Goal: Task Accomplishment & Management: Manage account settings

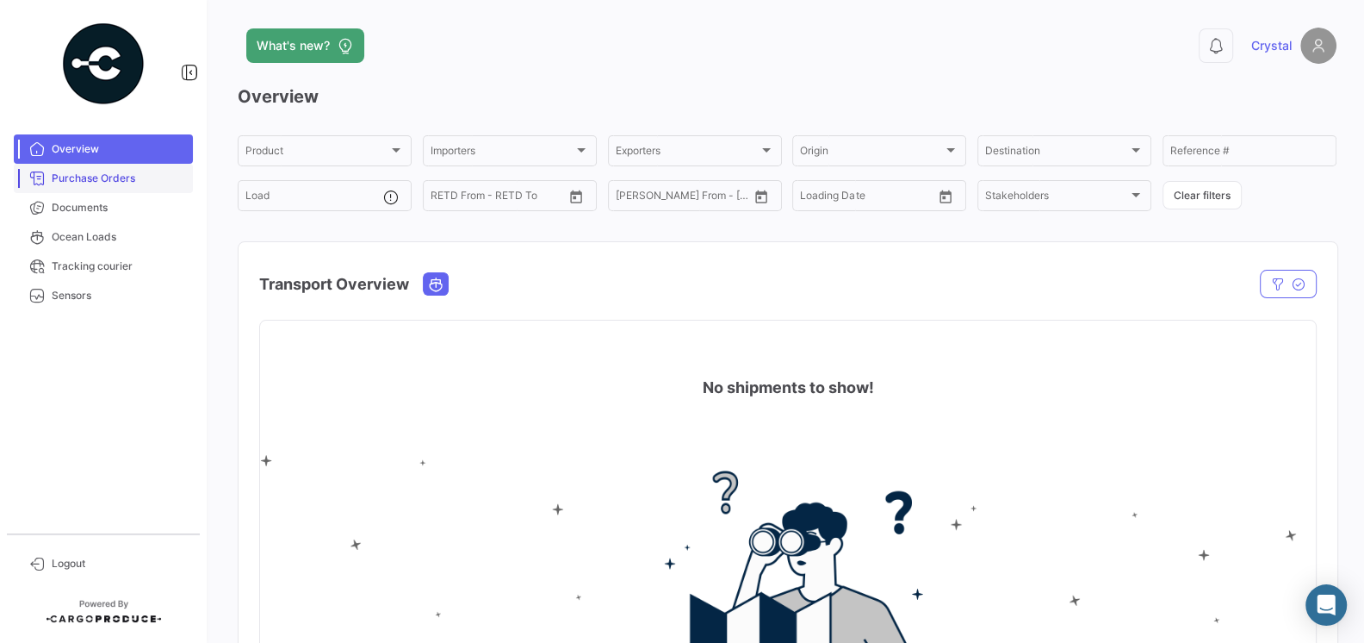
click at [134, 187] on link "Purchase Orders" at bounding box center [103, 178] width 179 height 29
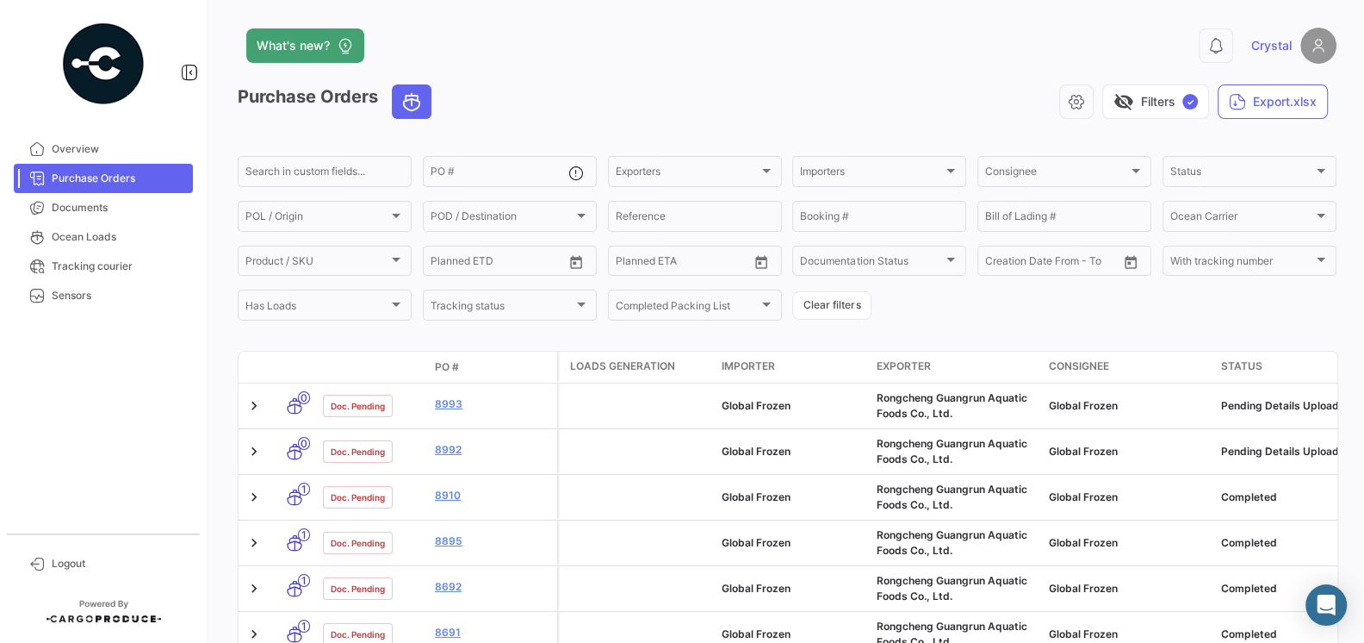
scroll to position [37, 0]
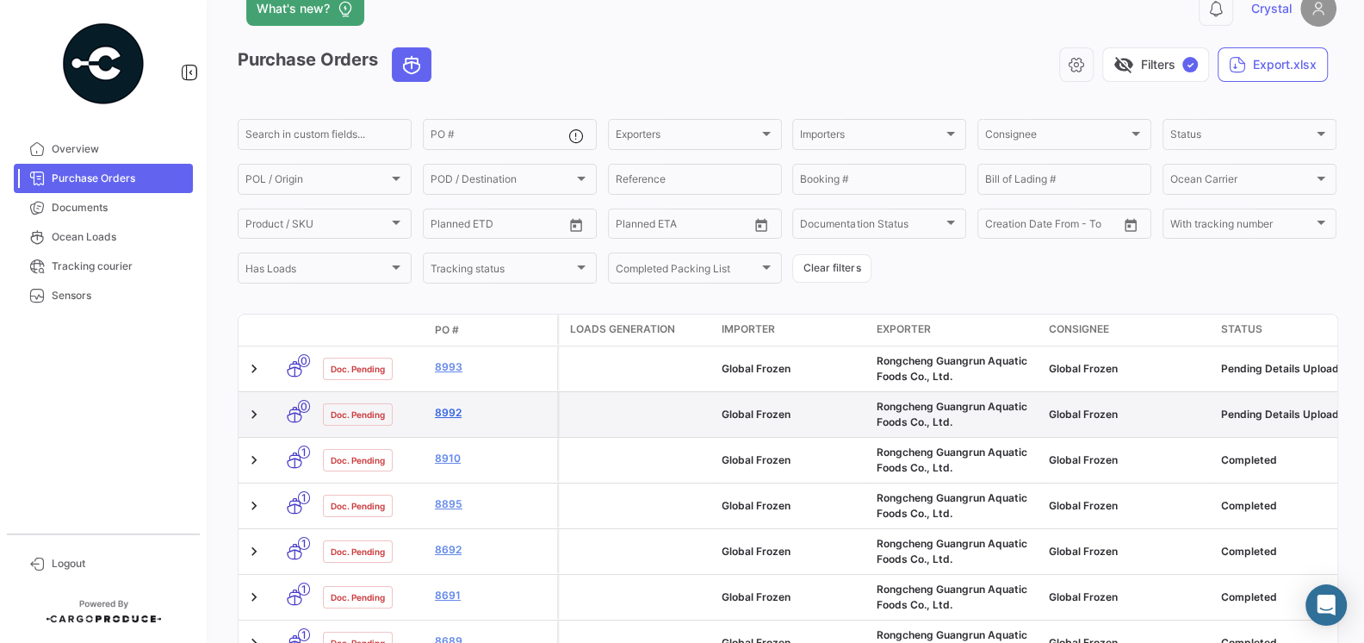
click at [452, 415] on link "8992" at bounding box center [492, 413] width 115 height 16
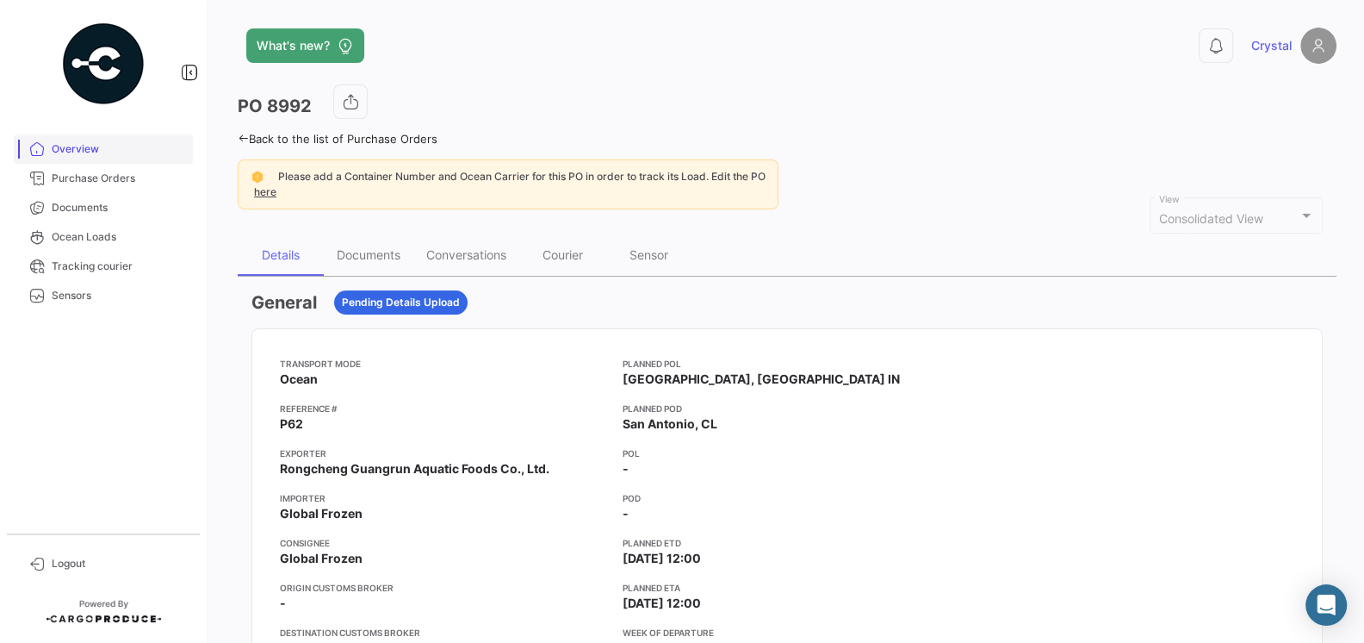
click at [97, 143] on span "Overview" at bounding box center [119, 149] width 134 height 16
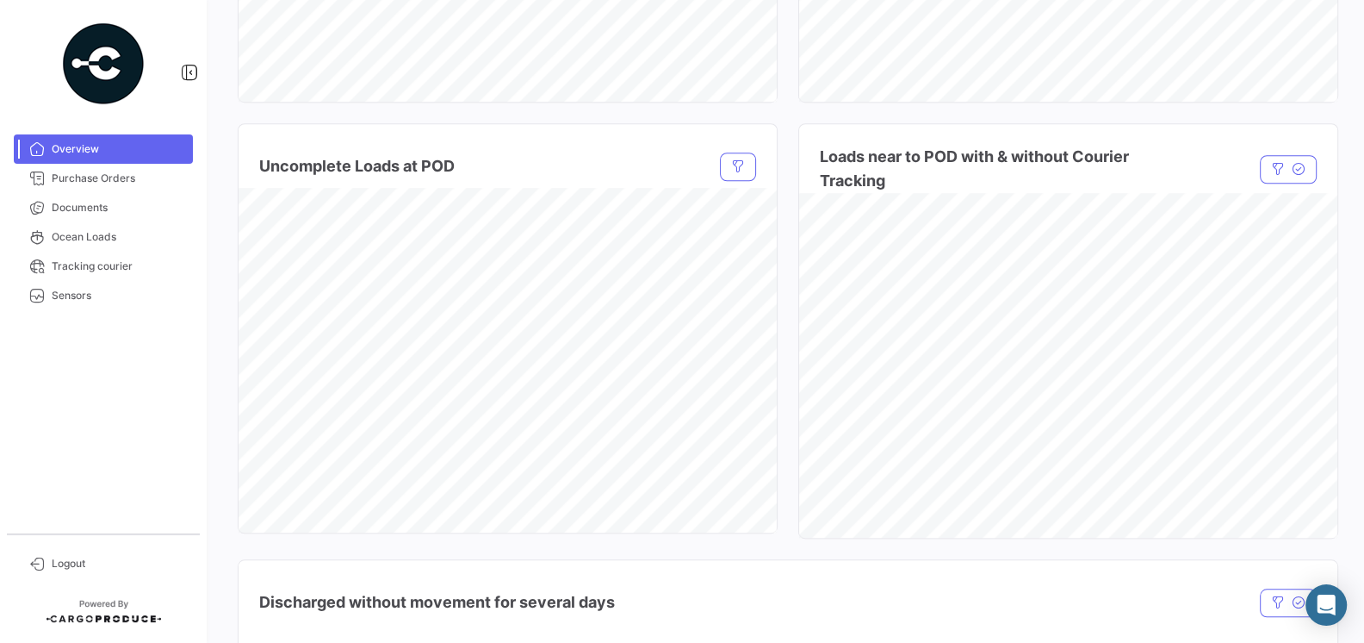
scroll to position [797, 0]
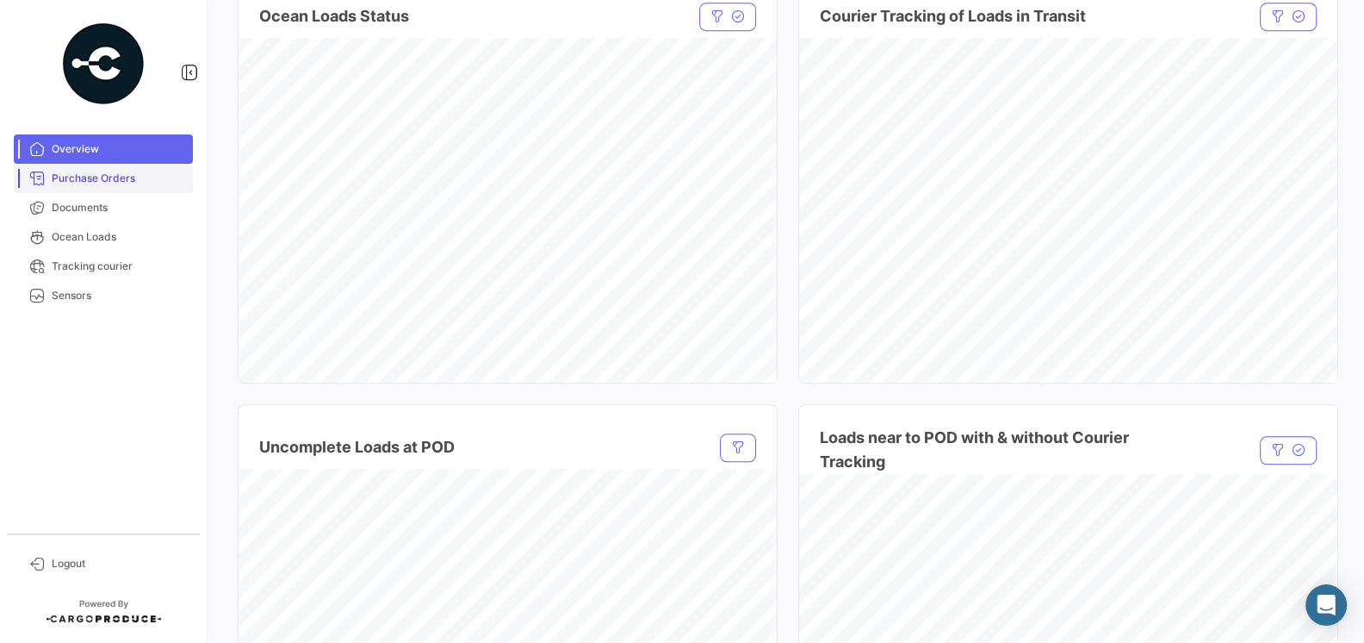
click at [93, 190] on link "Purchase Orders" at bounding box center [103, 178] width 179 height 29
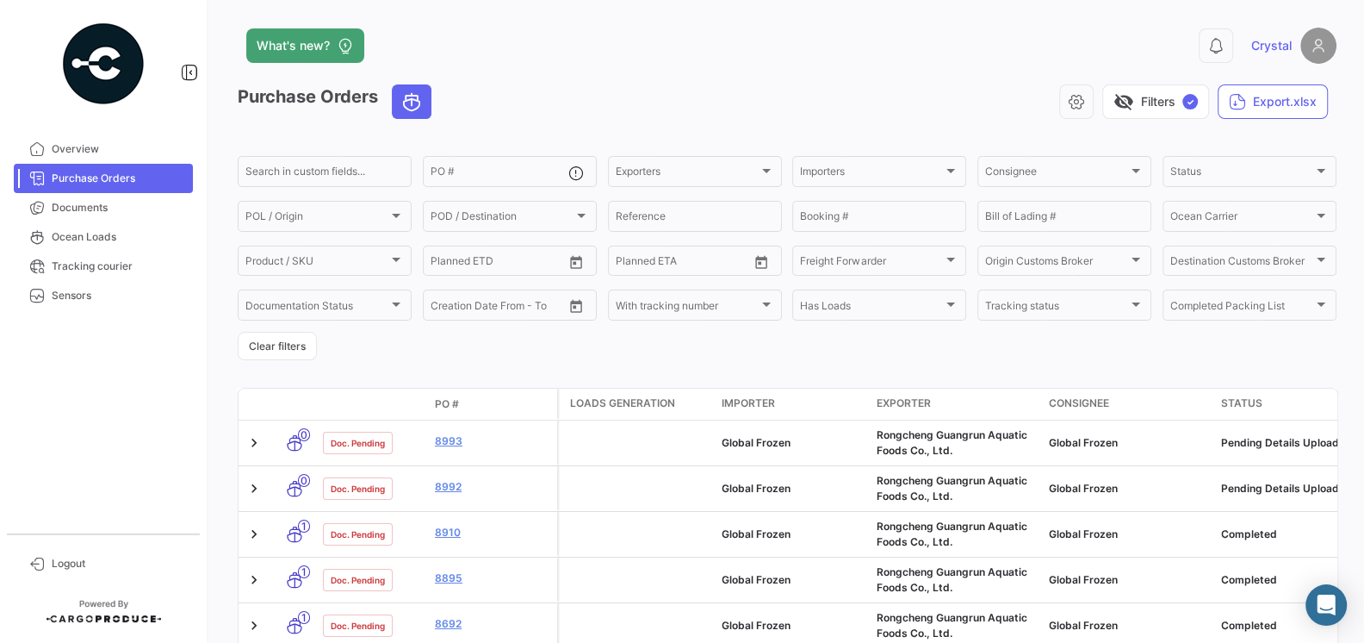
click at [435, 452] on div "8993" at bounding box center [492, 443] width 115 height 20
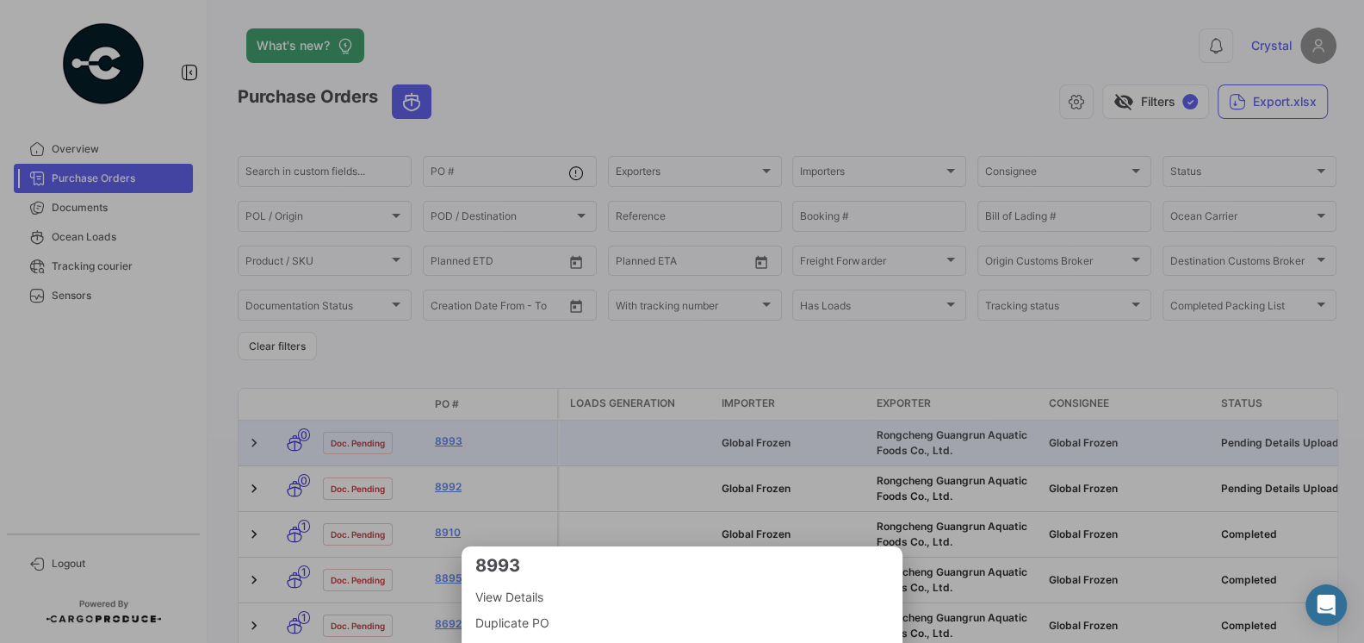
click at [378, 384] on div at bounding box center [682, 321] width 1364 height 643
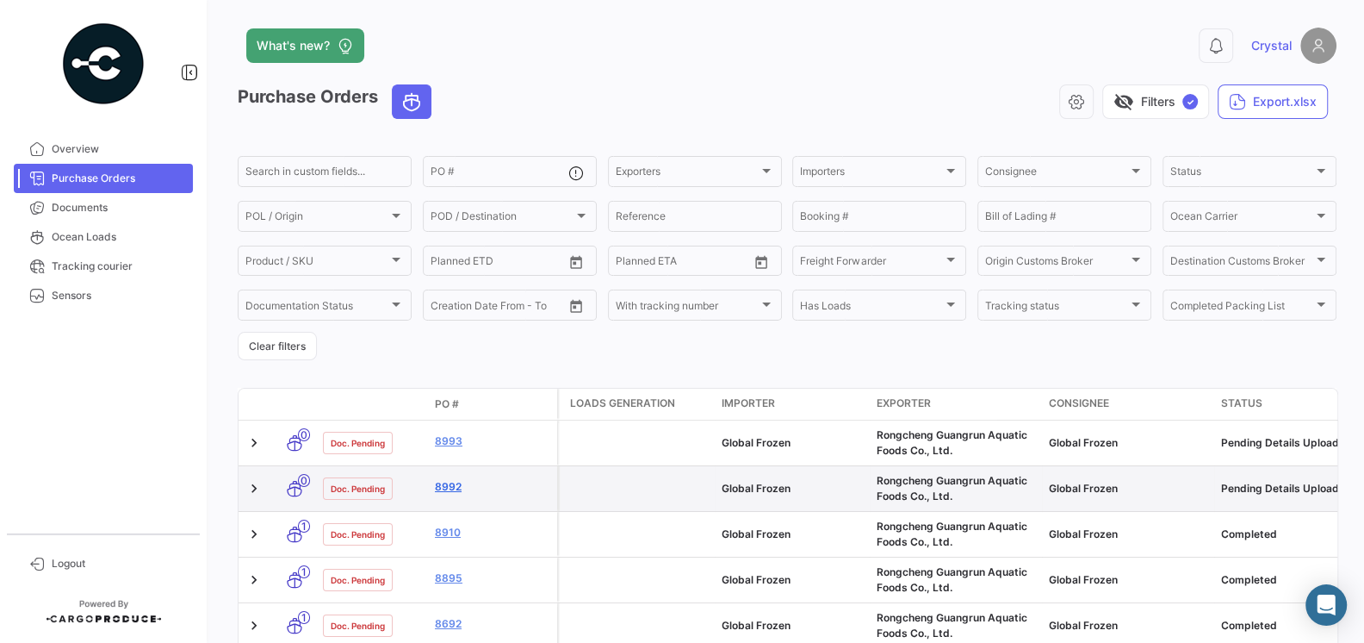
click at [450, 484] on link "8992" at bounding box center [492, 487] width 115 height 16
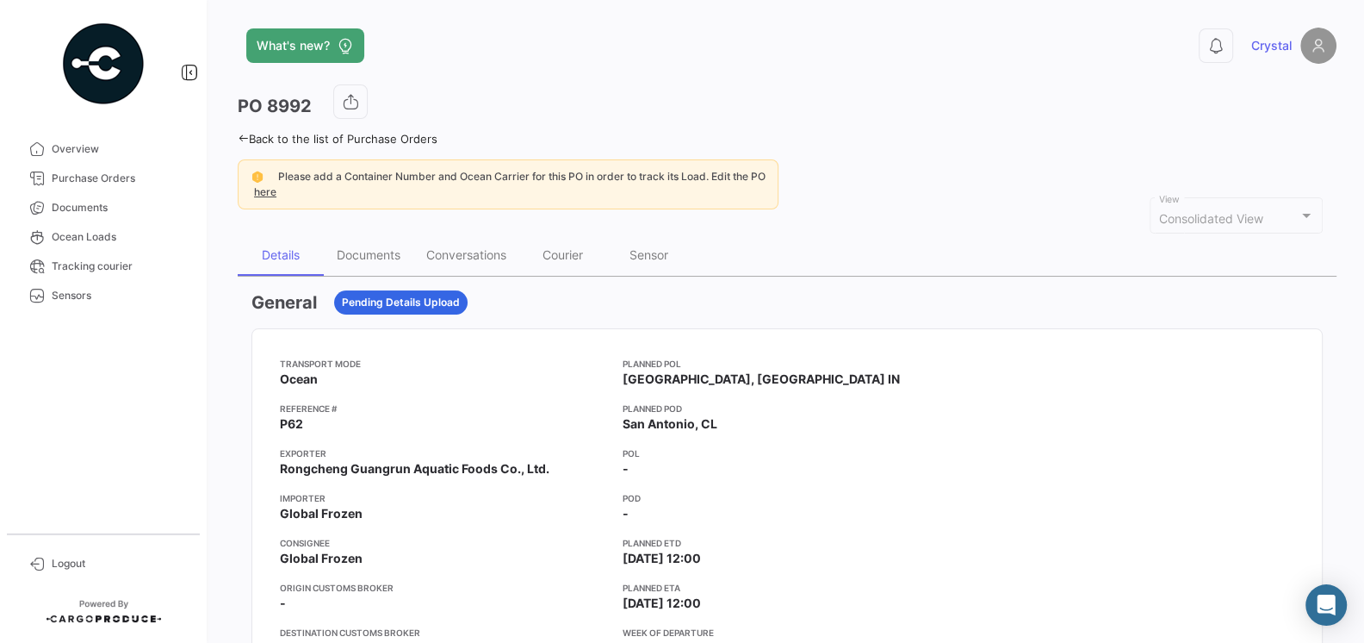
click at [488, 401] on app-card-info-title "Reference #" at bounding box center [444, 408] width 329 height 14
click at [341, 252] on div "Documents" at bounding box center [369, 254] width 64 height 15
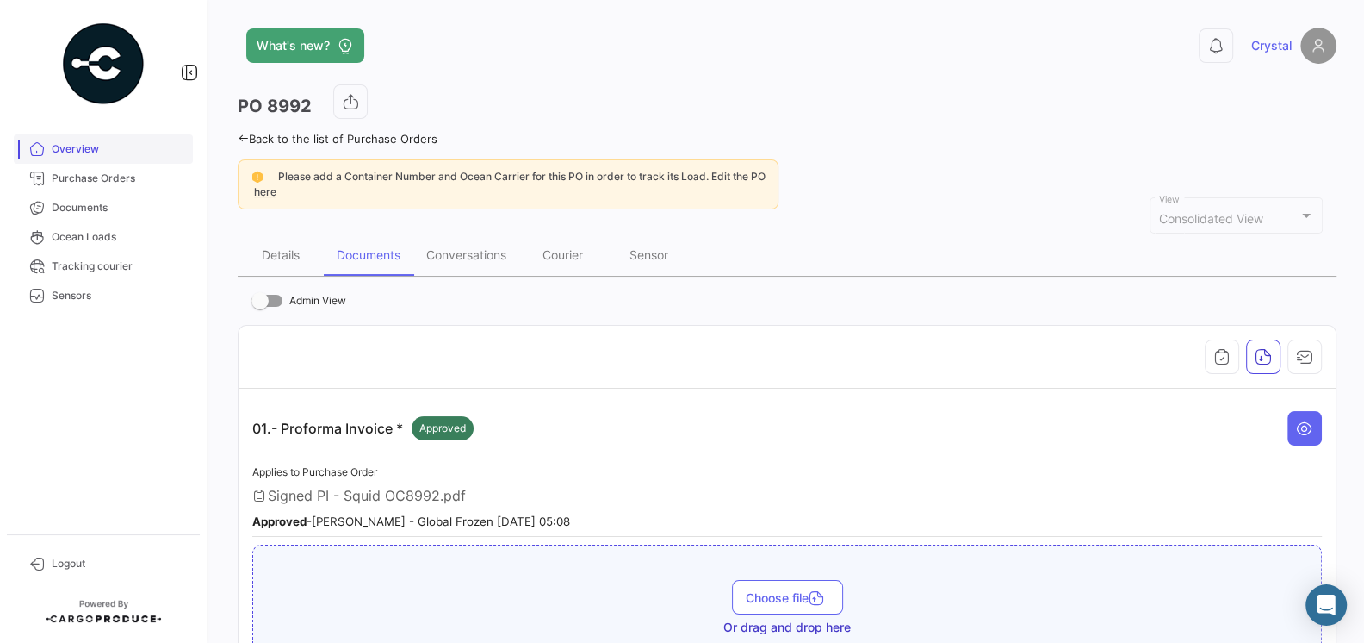
click at [85, 151] on span "Overview" at bounding box center [119, 149] width 134 height 16
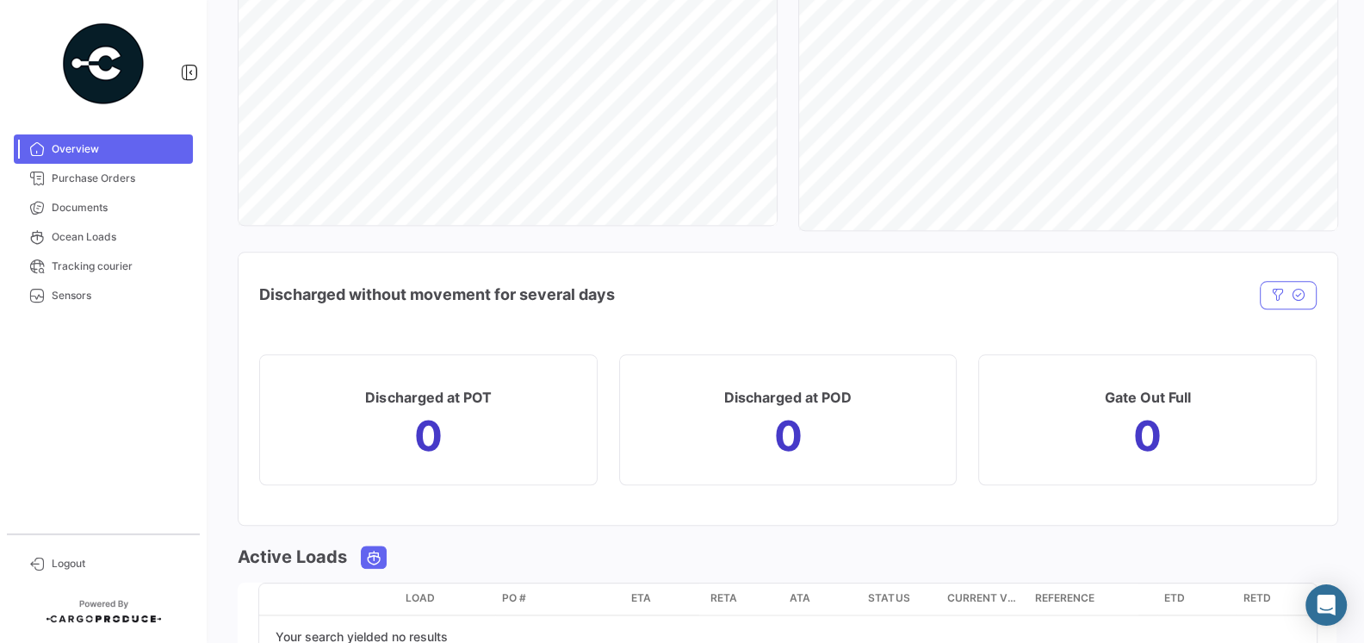
scroll to position [1529, 0]
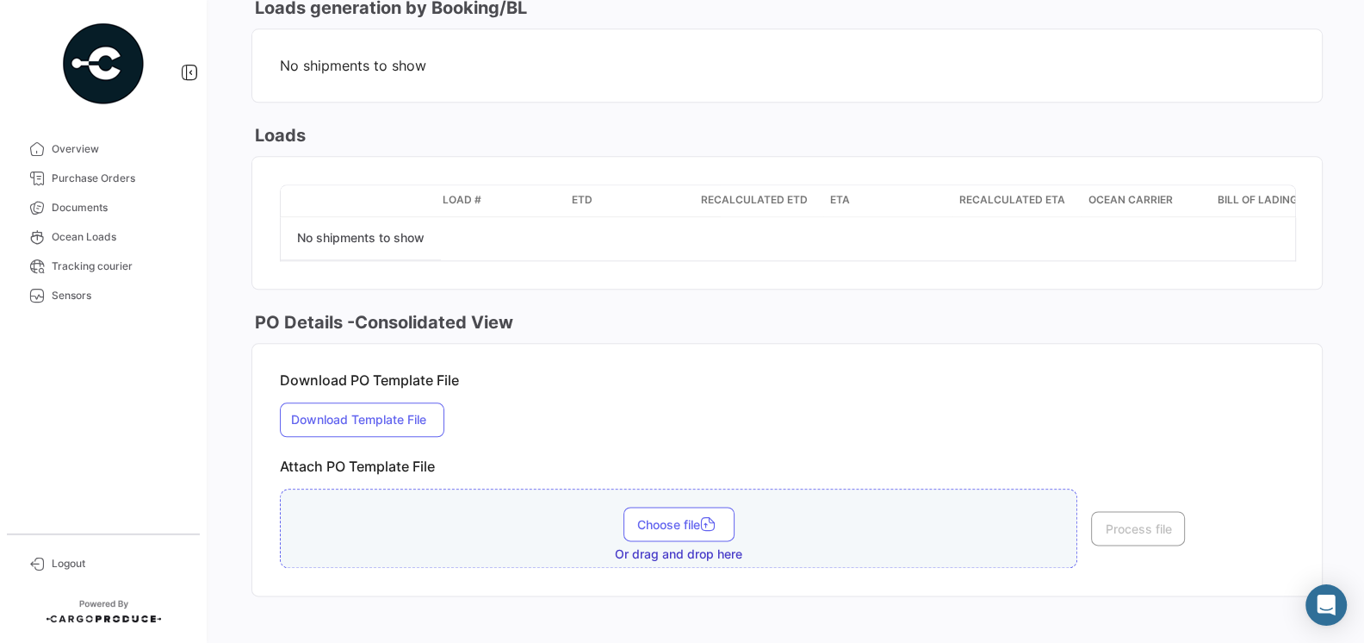
scroll to position [1557, 0]
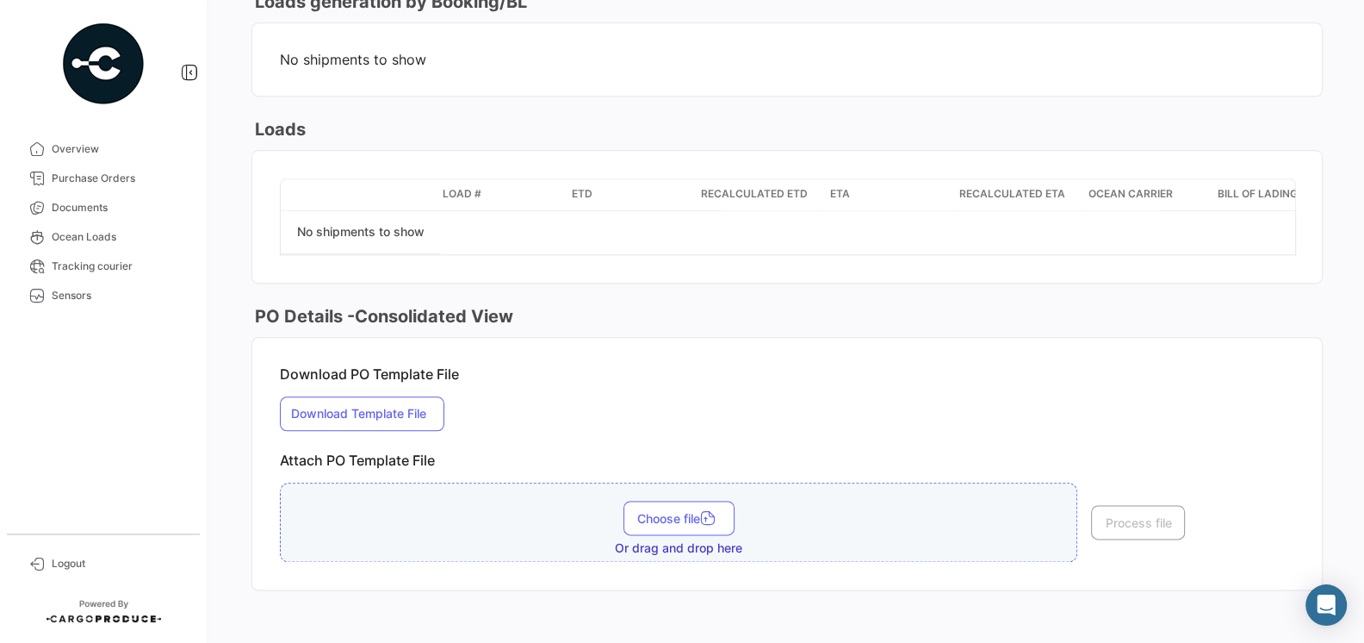
click at [650, 375] on mat-card-content "Download PO Template File Download Template File Attach PO Template File Choose…" at bounding box center [787, 464] width 1070 height 252
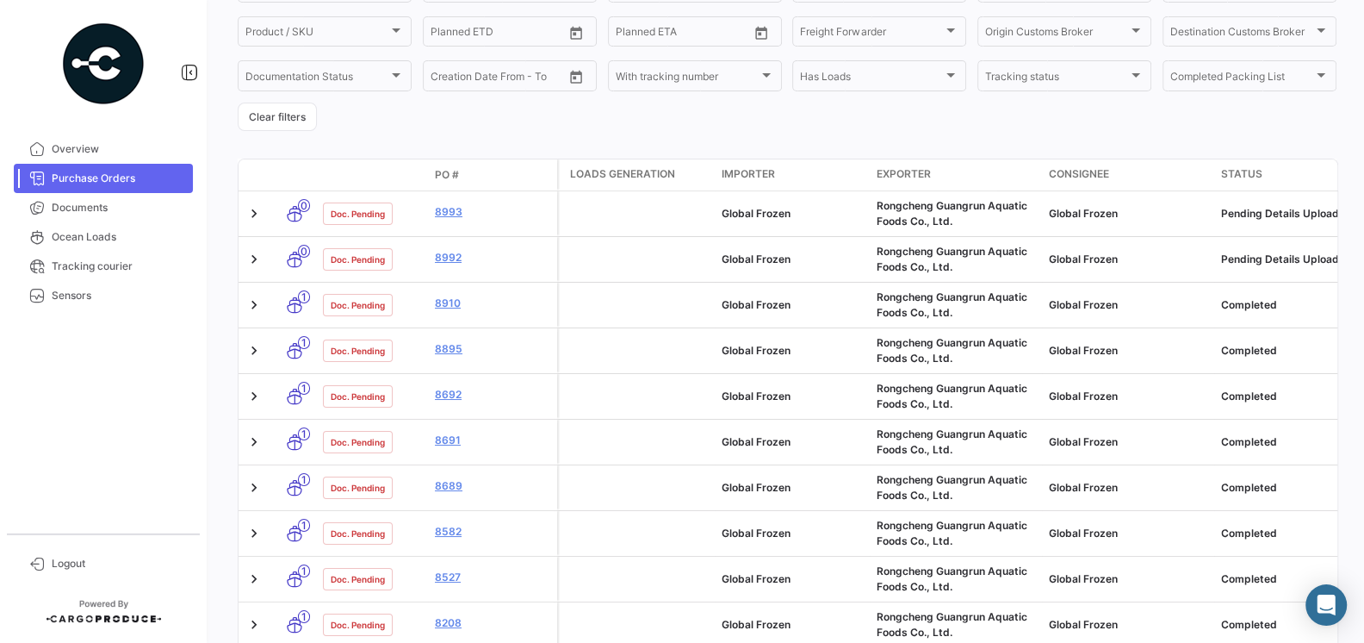
scroll to position [271, 0]
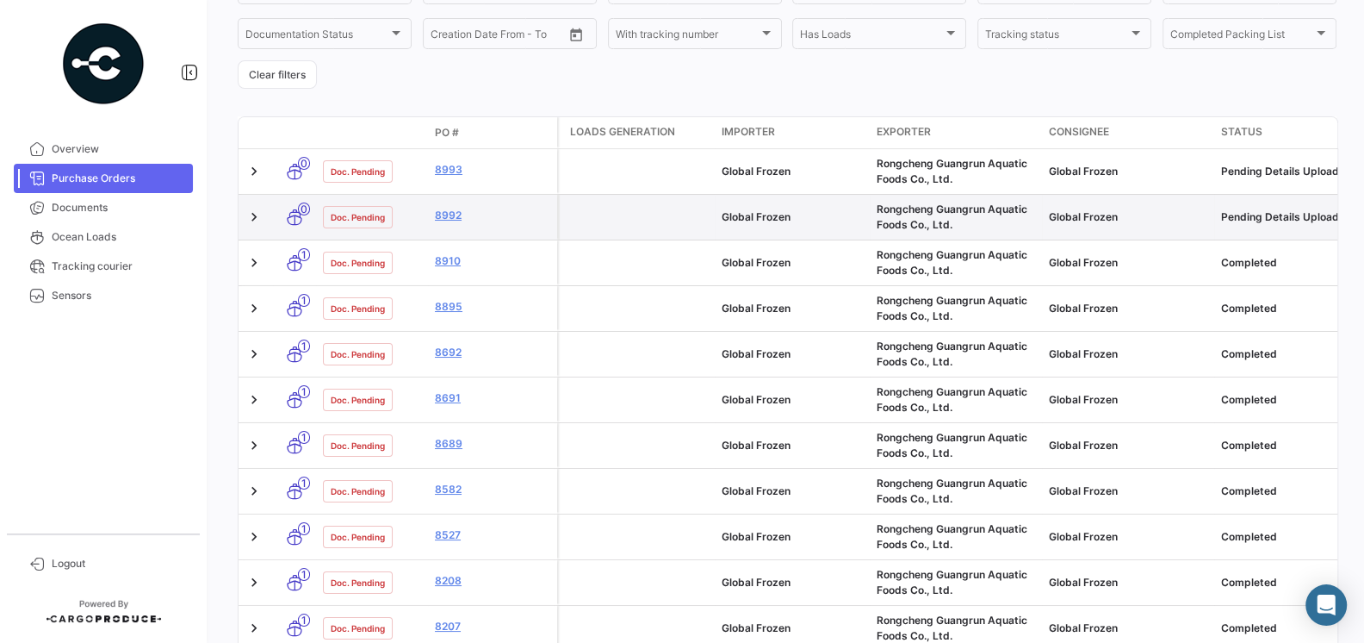
click at [1261, 214] on div "Pending Details Upload" at bounding box center [1300, 217] width 158 height 16
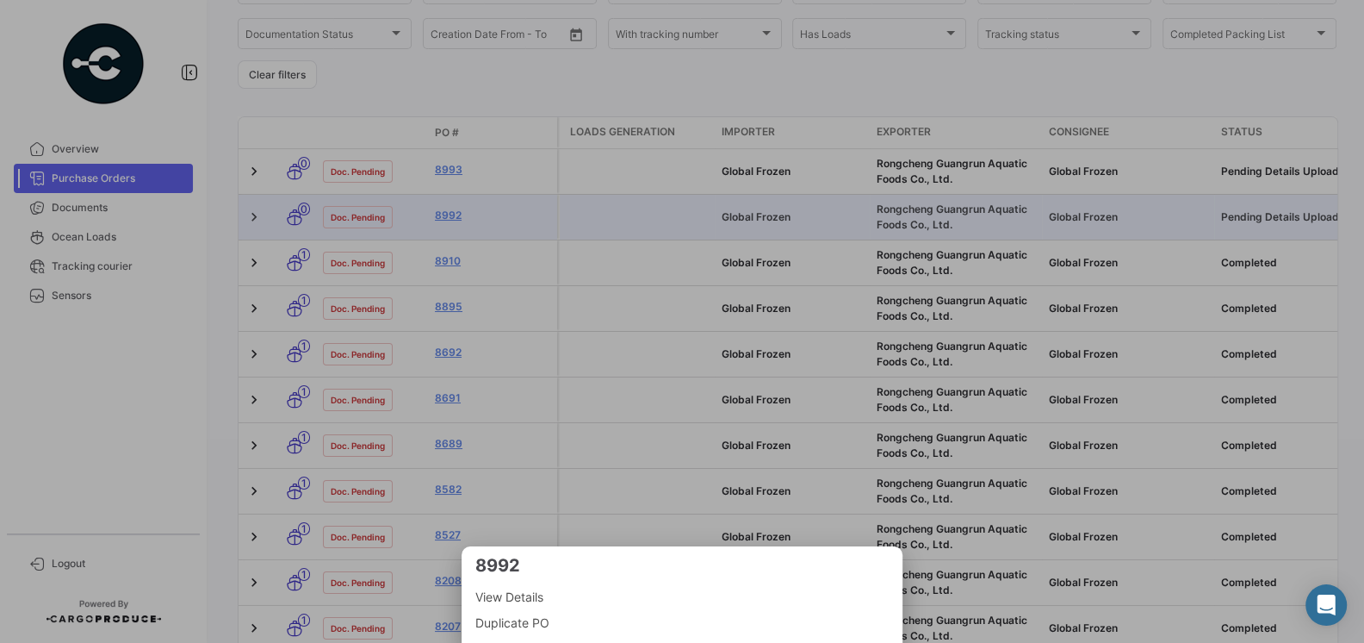
click at [506, 596] on span "View Details" at bounding box center [681, 597] width 413 height 21
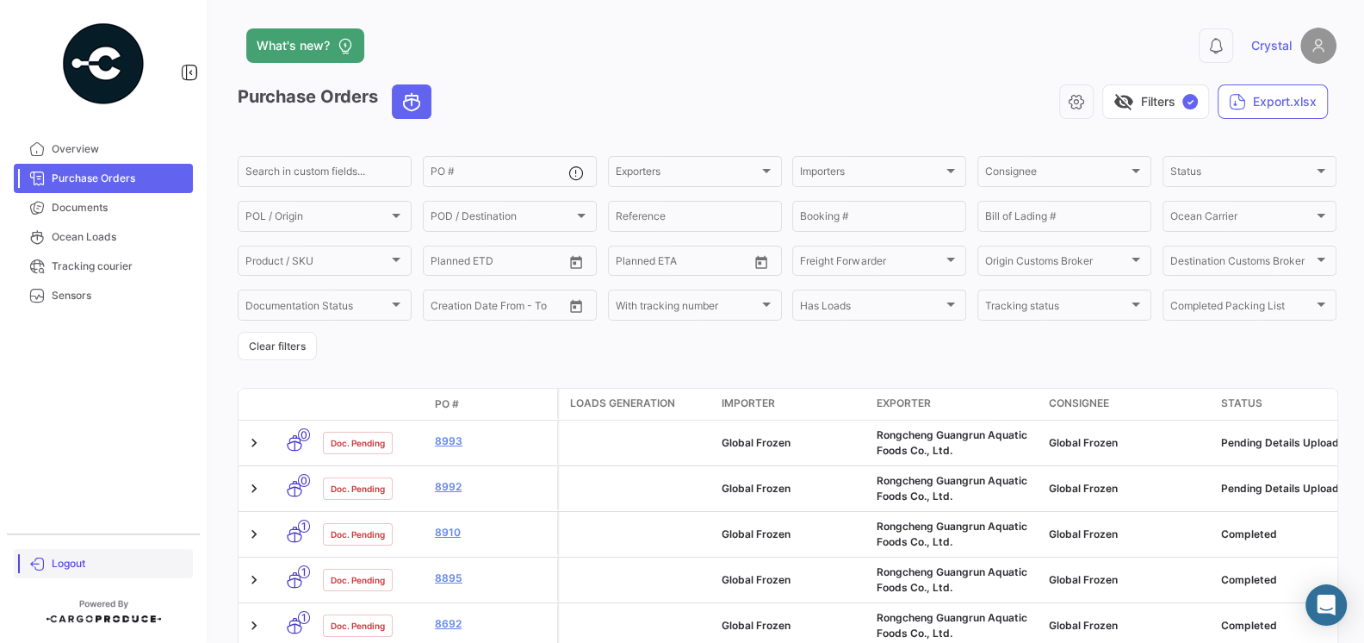
click at [61, 575] on link "Logout" at bounding box center [103, 563] width 179 height 29
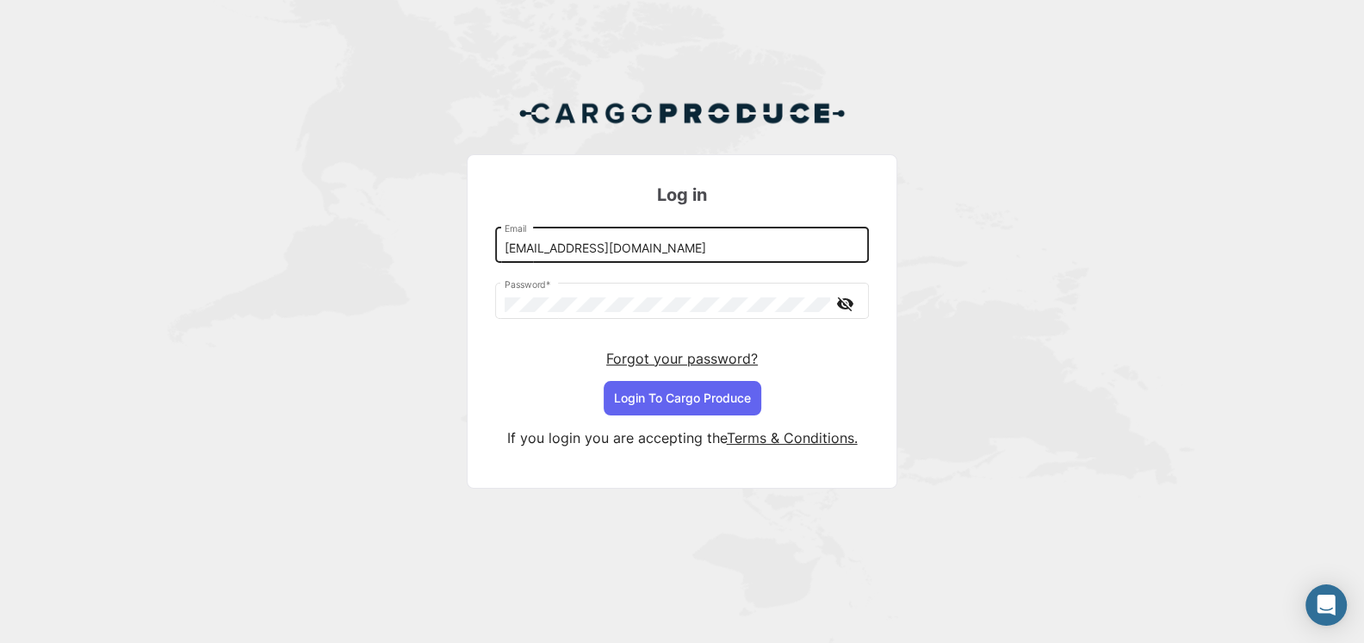
click at [696, 250] on input "[EMAIL_ADDRESS][DOMAIN_NAME]" at bounding box center [683, 248] width 356 height 15
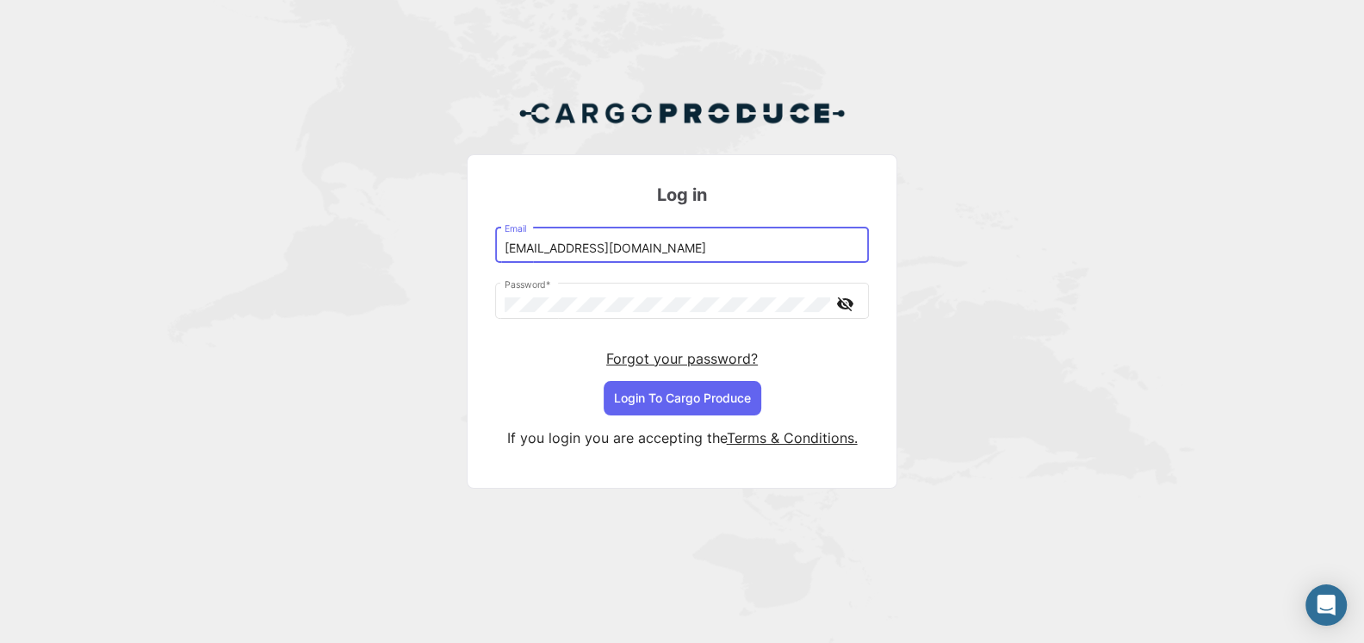
type input "[EMAIL_ADDRESS][DOMAIN_NAME]"
click at [696, 401] on button "Login To Cargo Produce" at bounding box center [683, 398] width 158 height 34
